Goal: Task Accomplishment & Management: Manage account settings

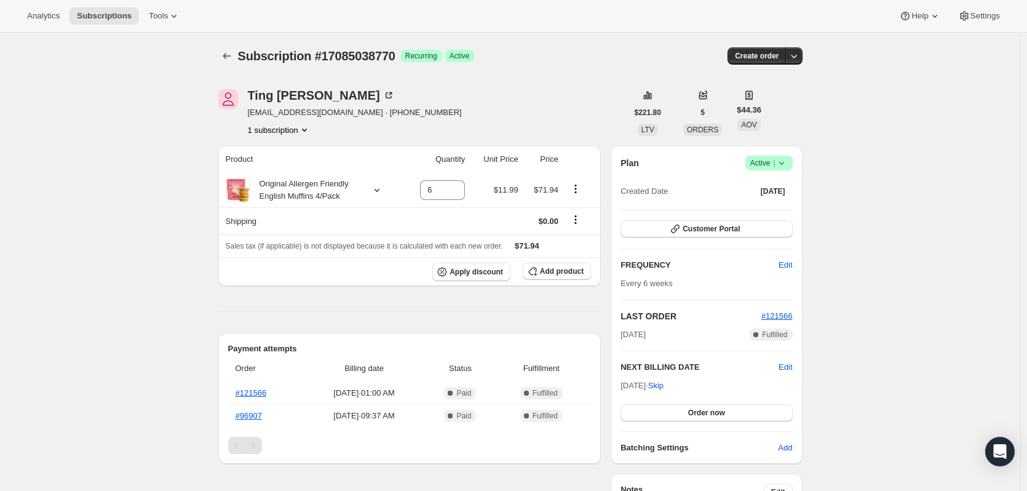
click at [783, 165] on icon at bounding box center [782, 163] width 12 height 12
click at [747, 205] on span "Cancel subscription" at bounding box center [773, 208] width 70 height 9
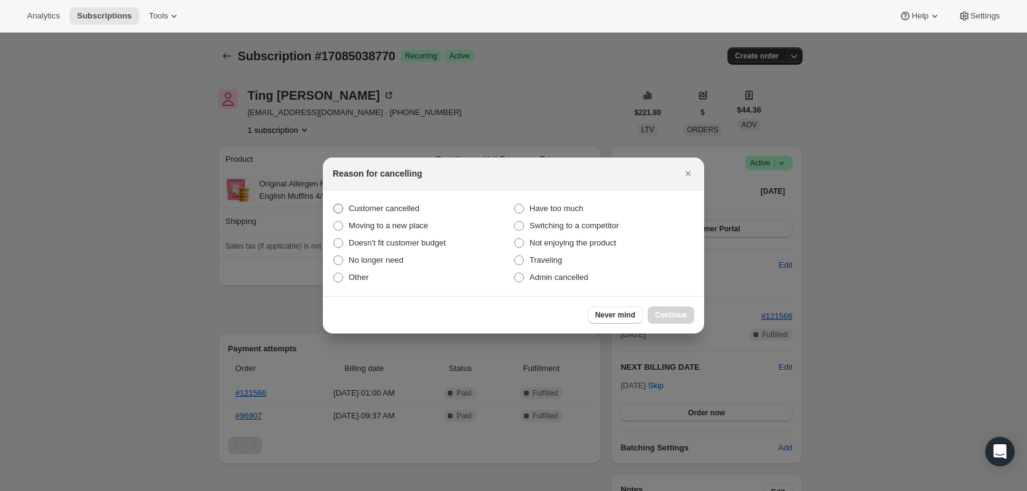
click at [372, 209] on span "Customer cancelled" at bounding box center [384, 208] width 71 height 9
click at [334, 204] on input "Customer cancelled" at bounding box center [333, 204] width 1 height 1
radio input "true"
click at [677, 311] on span "Continue" at bounding box center [671, 315] width 32 height 10
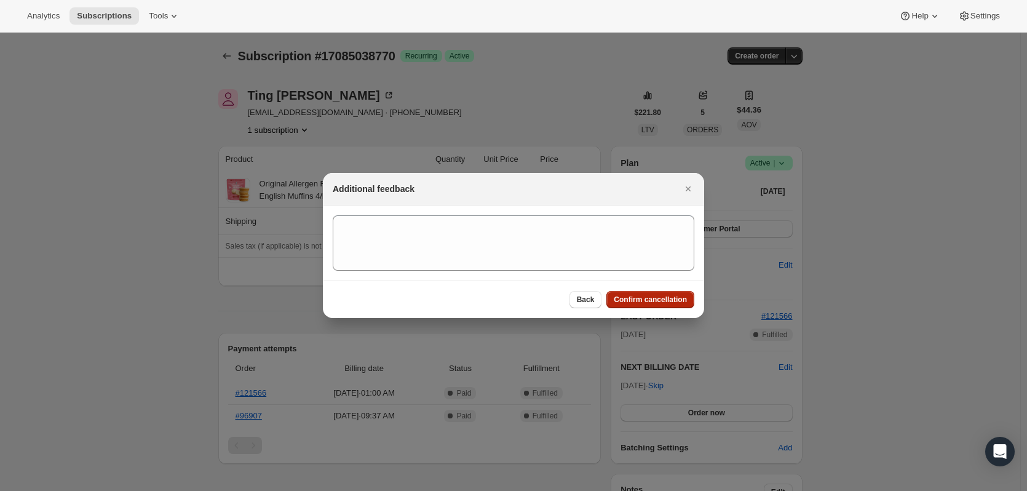
click at [651, 297] on span "Confirm cancellation" at bounding box center [650, 300] width 73 height 10
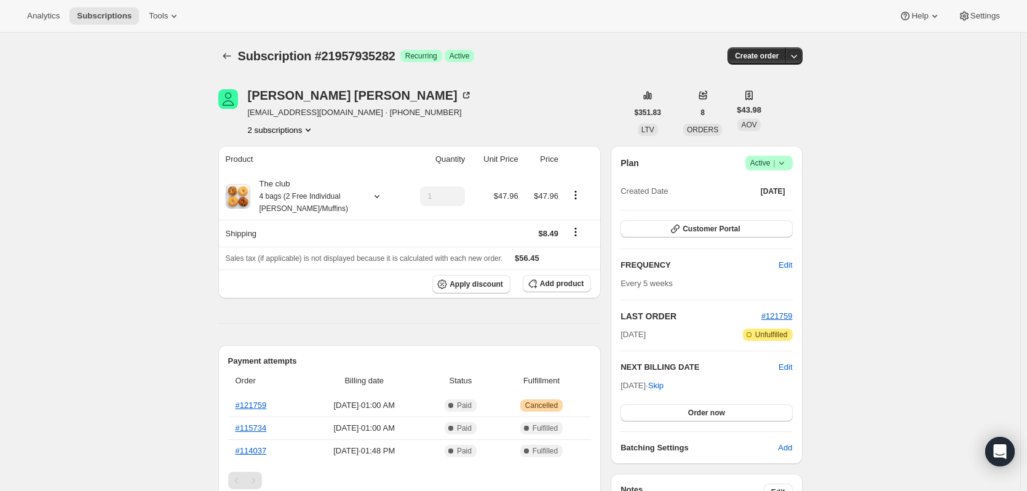
click at [786, 169] on icon at bounding box center [782, 163] width 12 height 12
click at [773, 213] on span "Cancel subscription" at bounding box center [773, 208] width 70 height 12
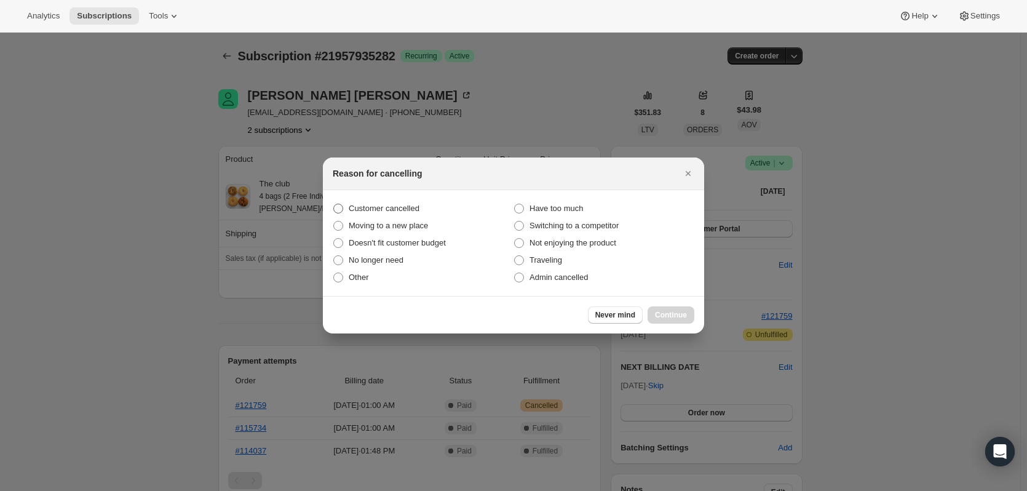
click at [351, 206] on span "Customer cancelled" at bounding box center [384, 208] width 71 height 9
click at [334, 204] on input "Customer cancelled" at bounding box center [333, 204] width 1 height 1
radio input "true"
click at [671, 312] on span "Continue" at bounding box center [671, 315] width 32 height 10
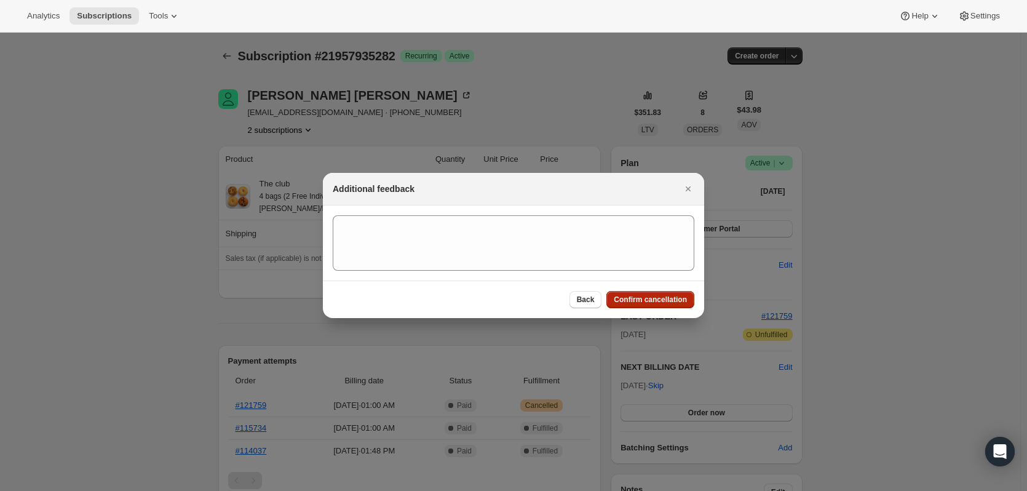
click at [662, 295] on span "Confirm cancellation" at bounding box center [650, 300] width 73 height 10
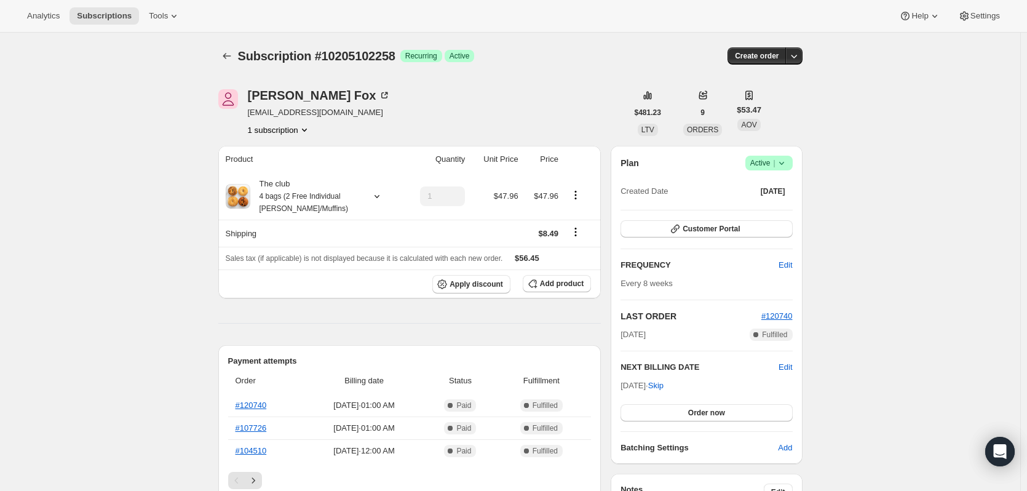
click at [789, 170] on span "Success Active |" at bounding box center [769, 163] width 47 height 15
click at [748, 205] on span "Cancel subscription" at bounding box center [773, 208] width 70 height 9
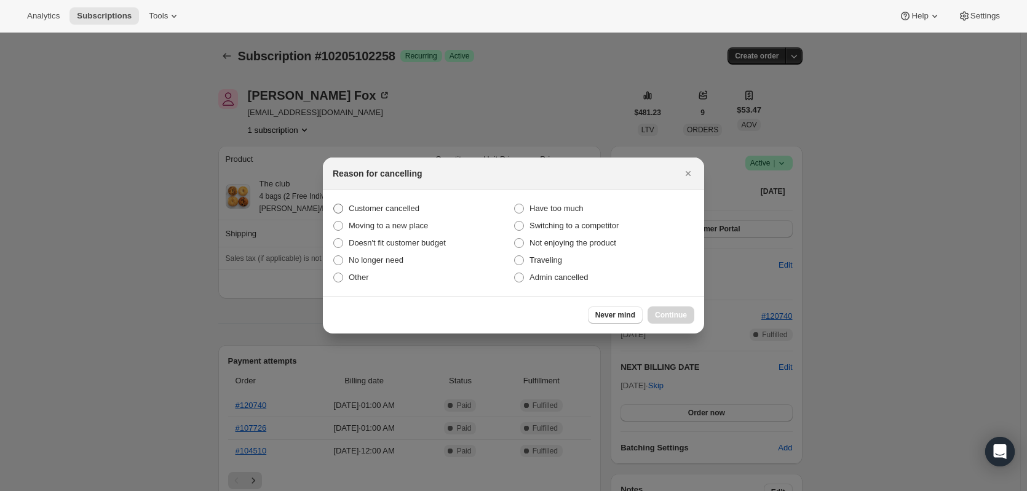
click at [363, 201] on label "Customer cancelled" at bounding box center [423, 208] width 181 height 17
click at [334, 204] on input "Customer cancelled" at bounding box center [333, 204] width 1 height 1
radio input "true"
click at [687, 316] on button "Continue" at bounding box center [671, 314] width 47 height 17
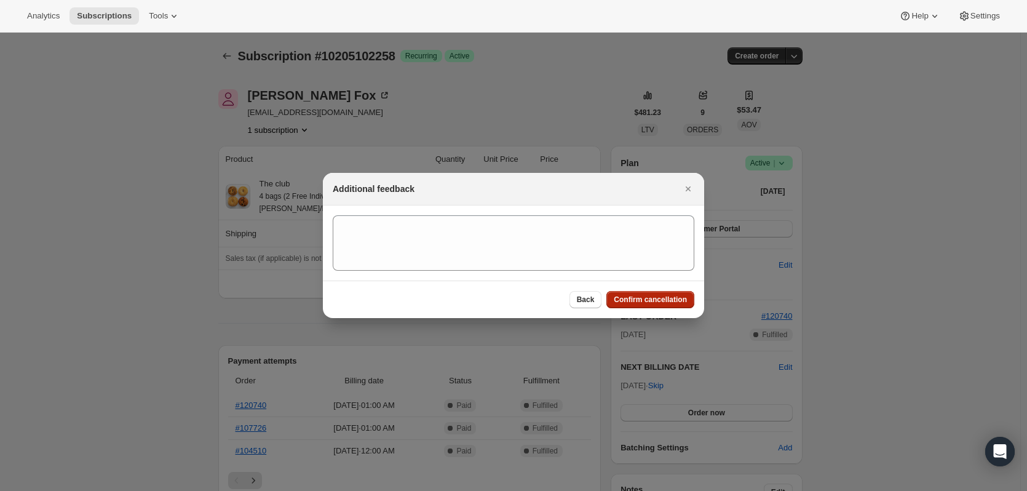
click at [680, 303] on span "Confirm cancellation" at bounding box center [650, 300] width 73 height 10
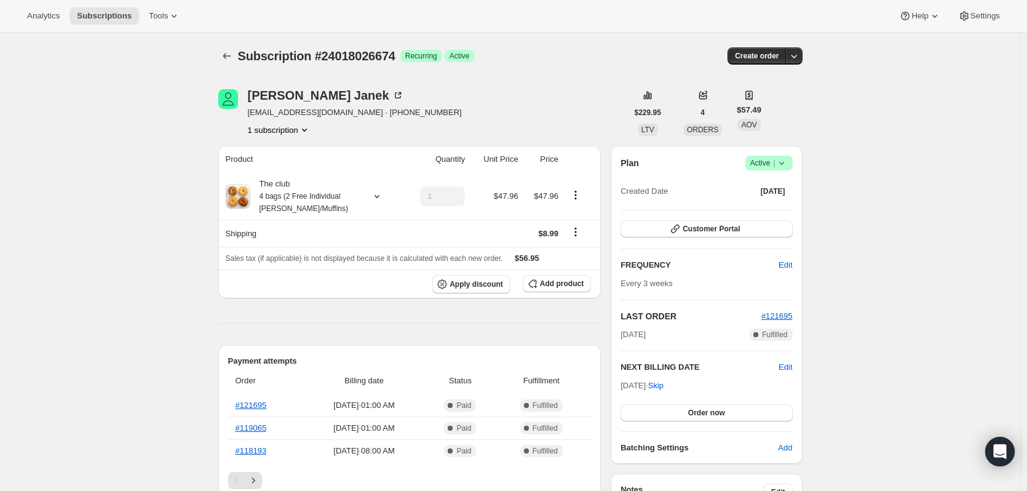
click at [773, 167] on span "Active |" at bounding box center [770, 163] width 38 height 12
click at [755, 213] on span "Cancel subscription" at bounding box center [773, 208] width 70 height 9
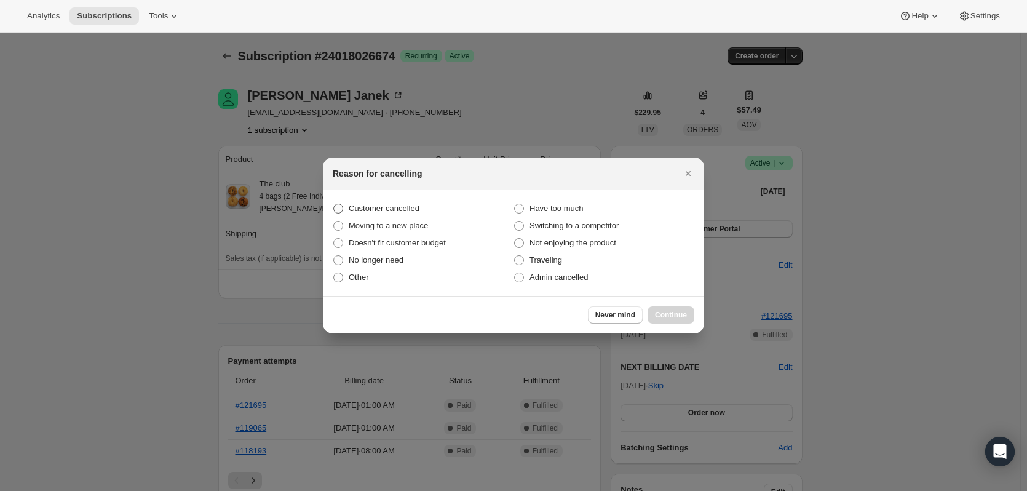
click at [359, 200] on label "Customer cancelled" at bounding box center [423, 208] width 181 height 17
click at [334, 204] on input "Customer cancelled" at bounding box center [333, 204] width 1 height 1
radio input "true"
click at [664, 310] on button "Continue" at bounding box center [671, 314] width 47 height 17
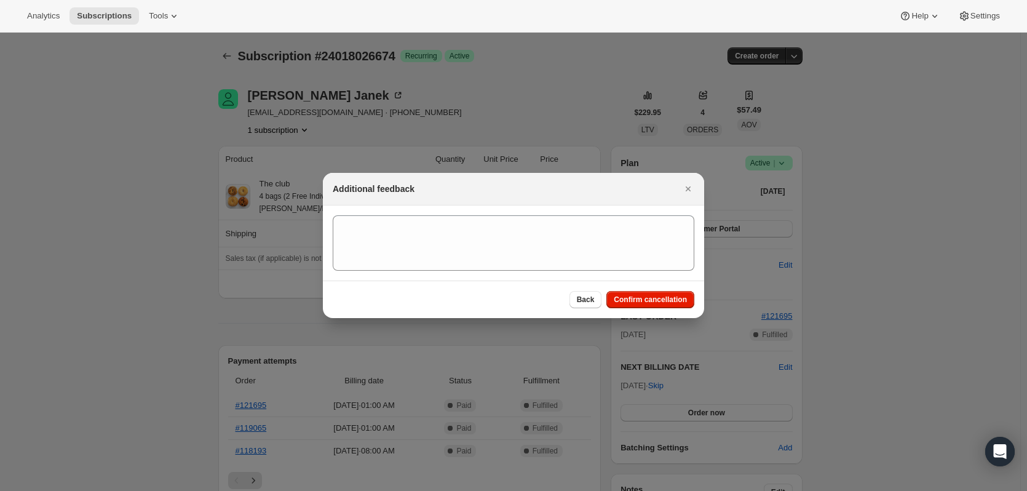
click at [667, 310] on div "Back Confirm cancellation" at bounding box center [513, 300] width 381 height 38
click at [669, 298] on span "Confirm cancellation" at bounding box center [650, 300] width 73 height 10
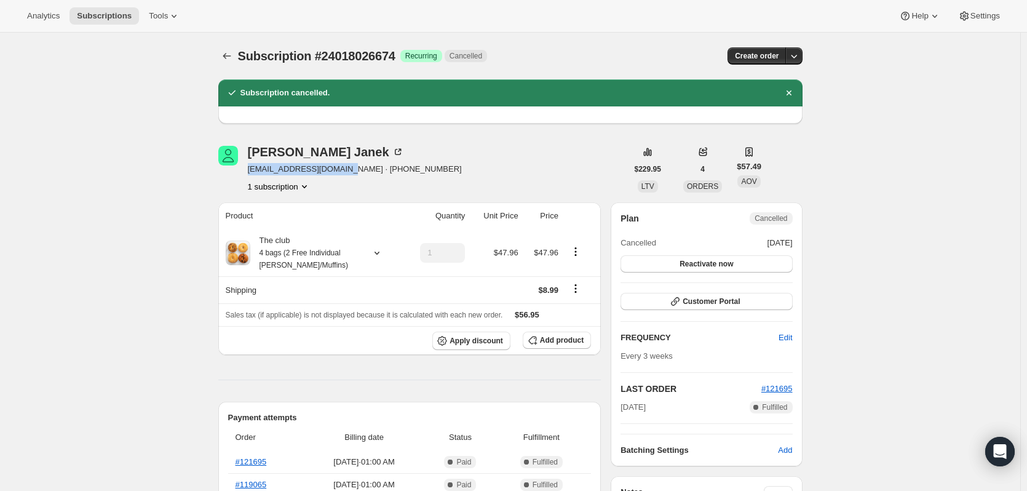
drag, startPoint x: 338, startPoint y: 170, endPoint x: 251, endPoint y: 170, distance: 87.4
click at [251, 170] on span "[EMAIL_ADDRESS][DOMAIN_NAME] · [PHONE_NUMBER]" at bounding box center [355, 169] width 214 height 12
copy span "twincourttennis@aol.com"
